Goal: Task Accomplishment & Management: Manage account settings

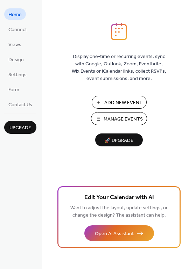
click at [114, 118] on span "Manage Events" at bounding box center [122, 119] width 39 height 7
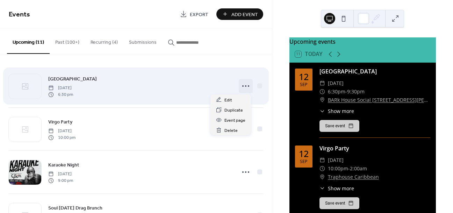
click at [242, 85] on icon at bounding box center [245, 85] width 11 height 11
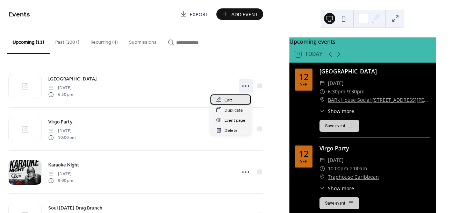
click at [233, 98] on div "Edit" at bounding box center [230, 99] width 41 height 10
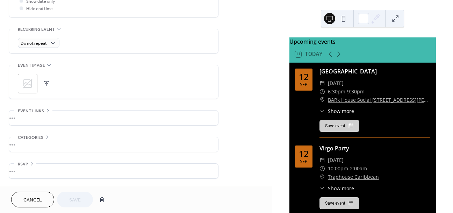
scroll to position [283, 0]
click at [26, 84] on icon at bounding box center [27, 83] width 11 height 11
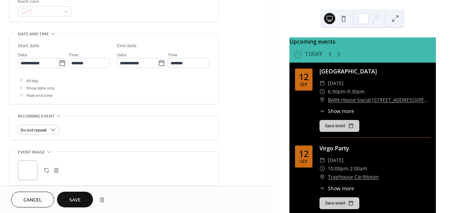
scroll to position [217, 0]
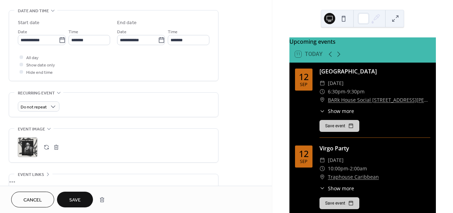
click at [75, 199] on span "Save" at bounding box center [75, 199] width 12 height 7
